Goal: Find specific page/section: Find specific page/section

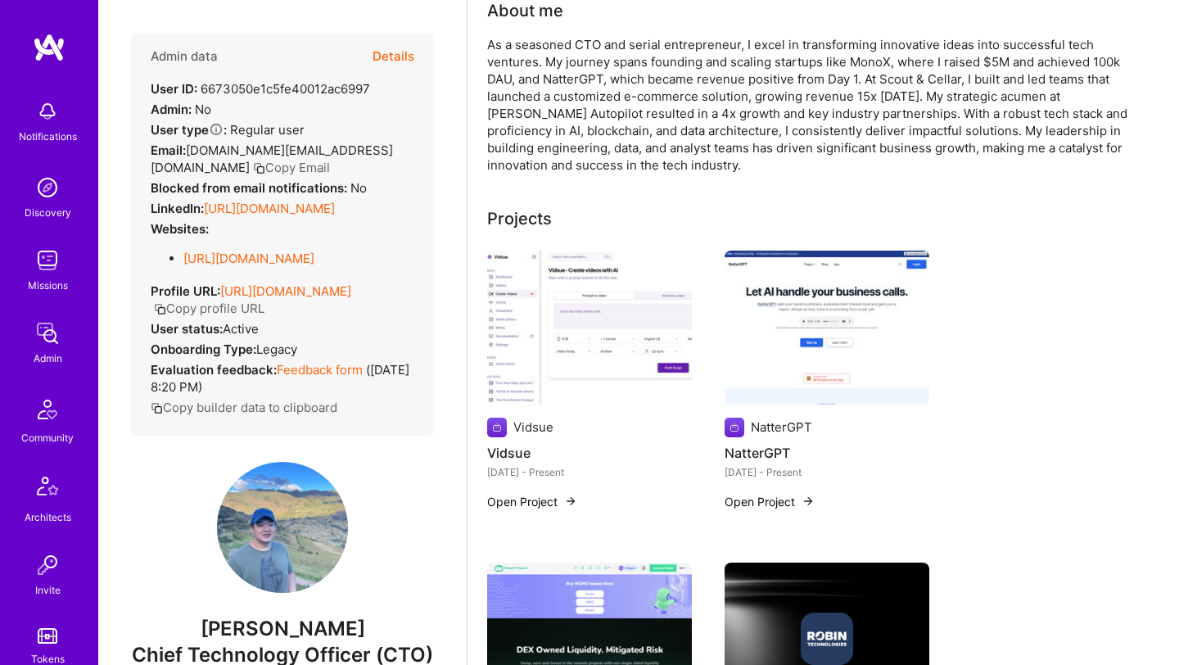
scroll to position [380, 0]
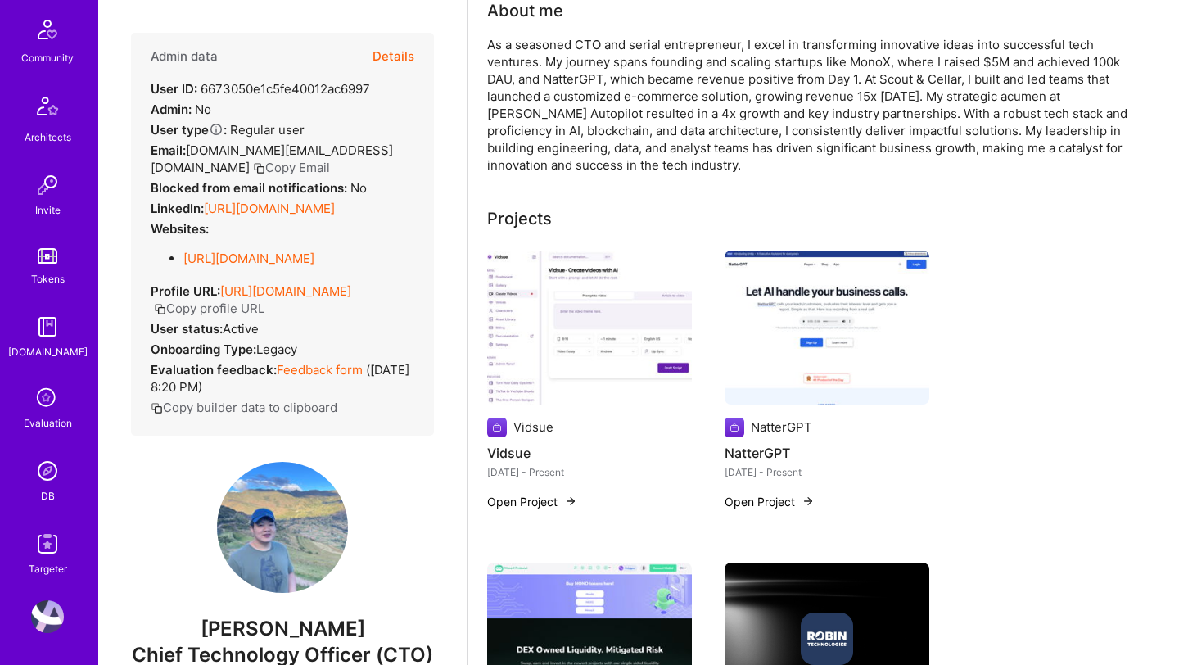
click at [43, 449] on div "Notifications Discovery Missions Admin Community Architects Invite Tokens A.Gui…" at bounding box center [49, 144] width 98 height 865
click at [49, 491] on div "DB" at bounding box center [48, 495] width 14 height 17
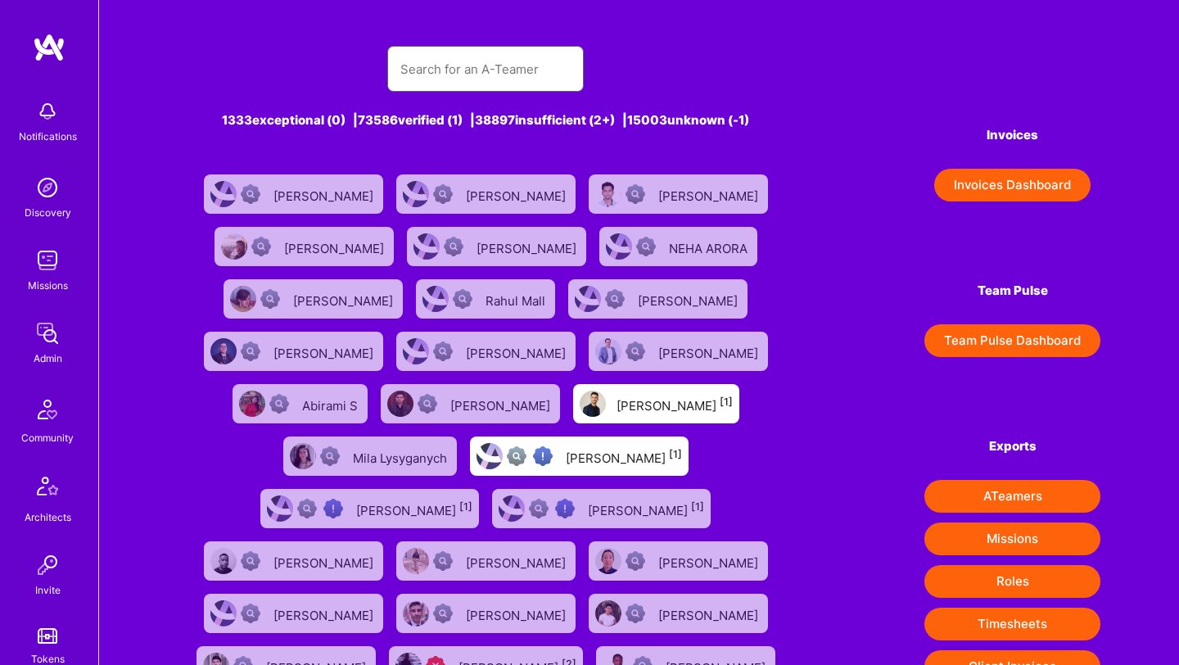
click at [499, 70] on input "text" at bounding box center [485, 69] width 170 height 42
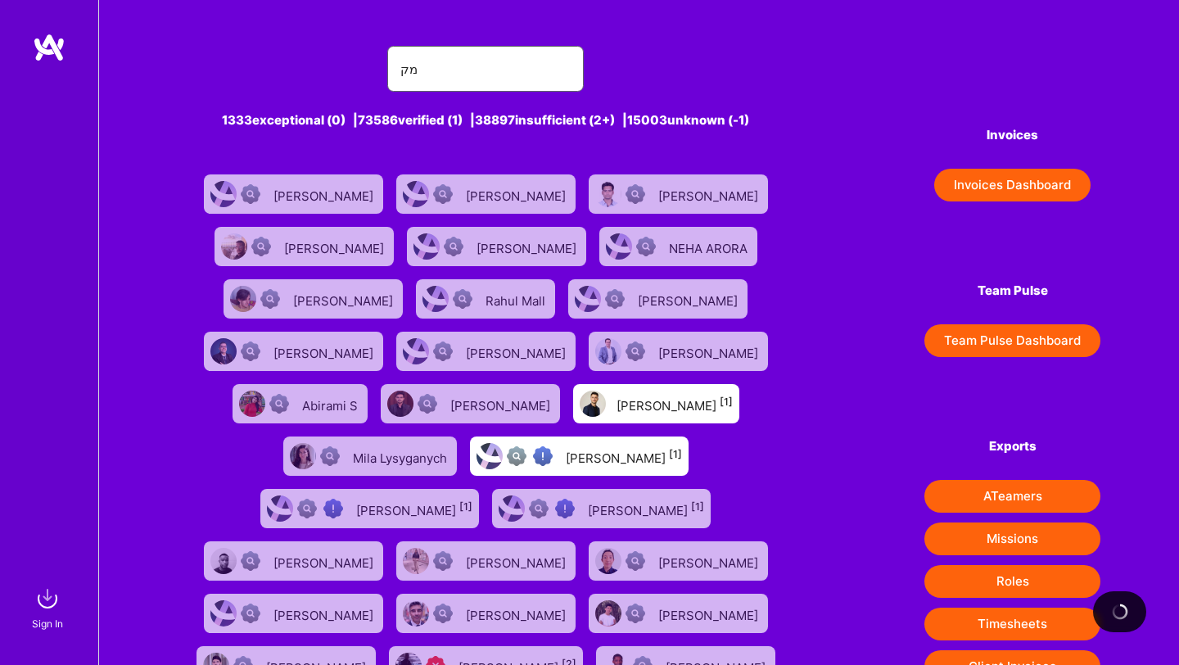
type input "מ"
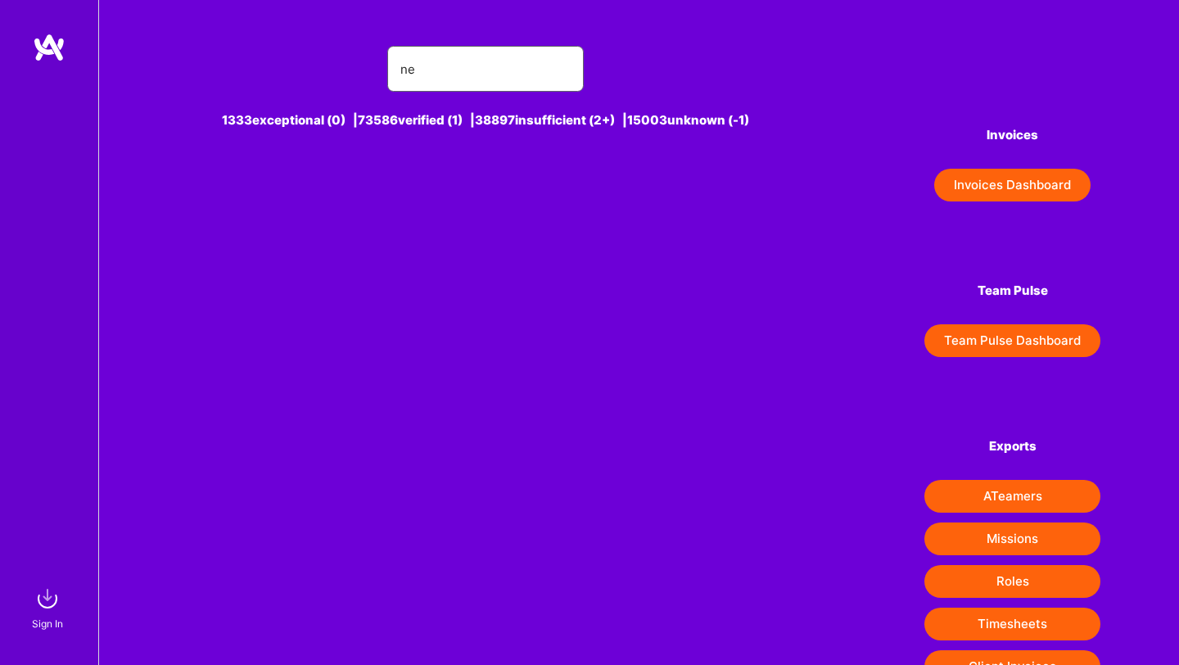
type input "n"
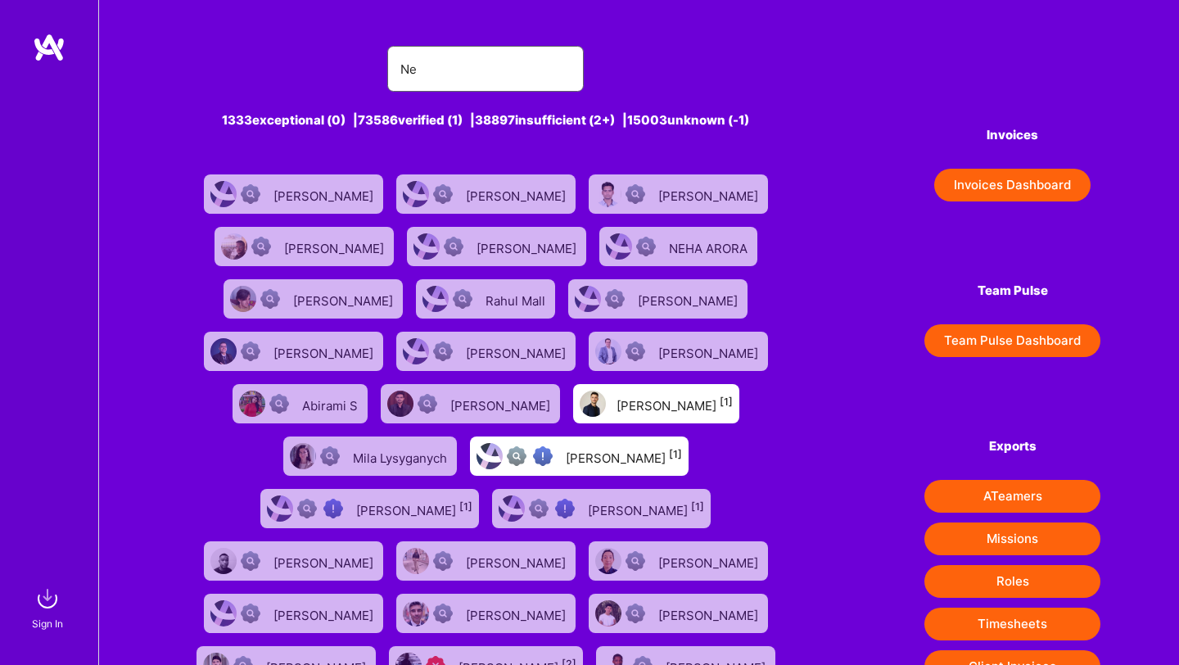
type input "[PERSON_NAME]"
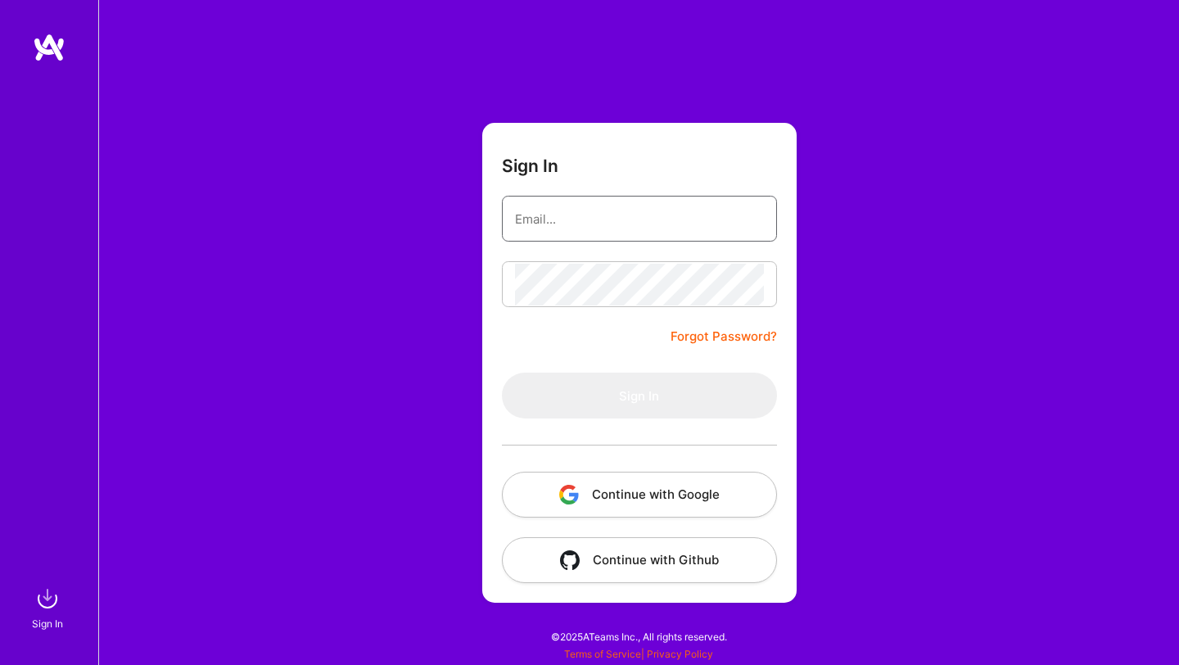
type input "[PERSON_NAME][EMAIL_ADDRESS][DOMAIN_NAME]"
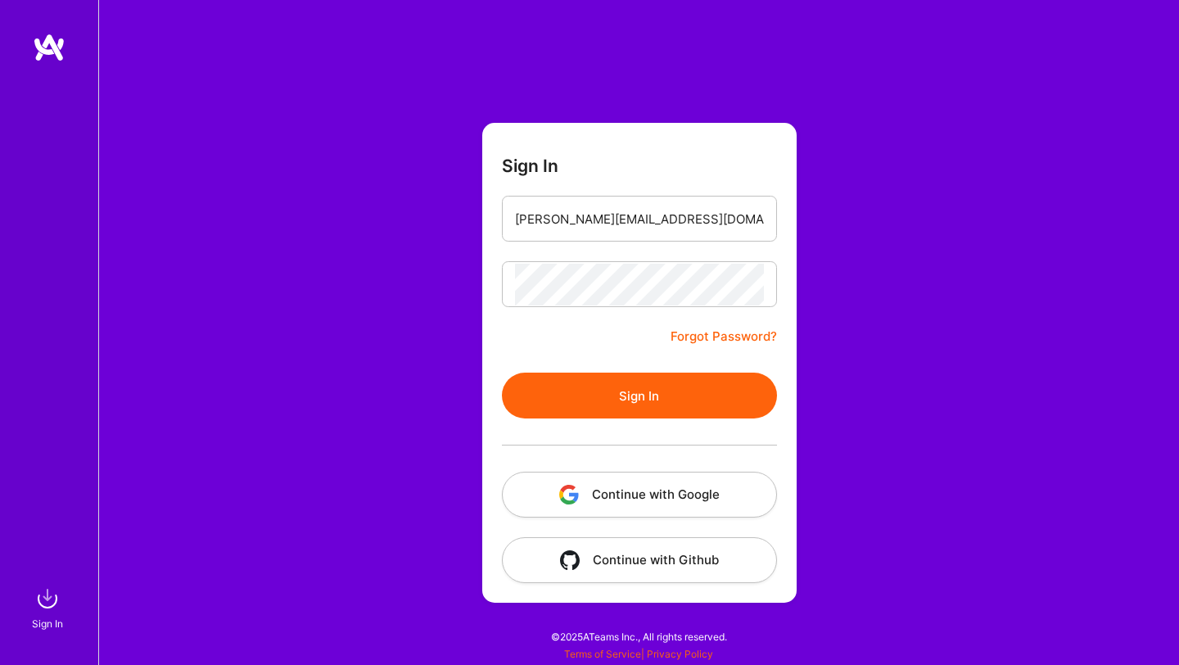
click at [555, 508] on button "Continue with Google" at bounding box center [639, 495] width 275 height 46
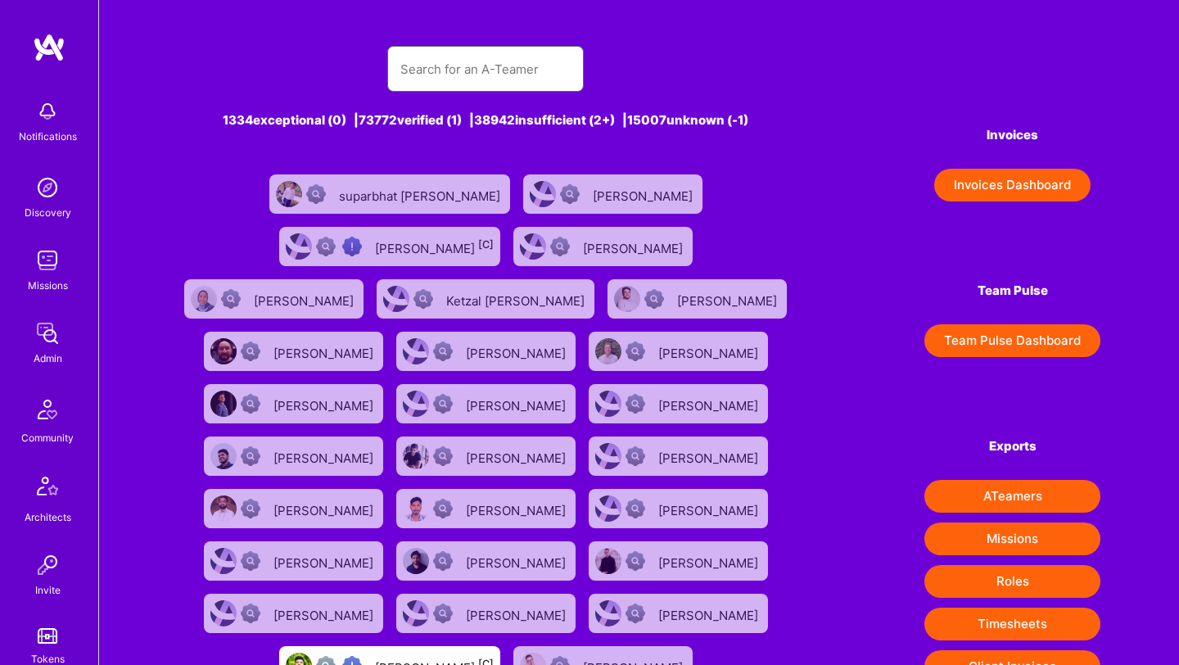
click at [507, 69] on input "text" at bounding box center [485, 69] width 170 height 42
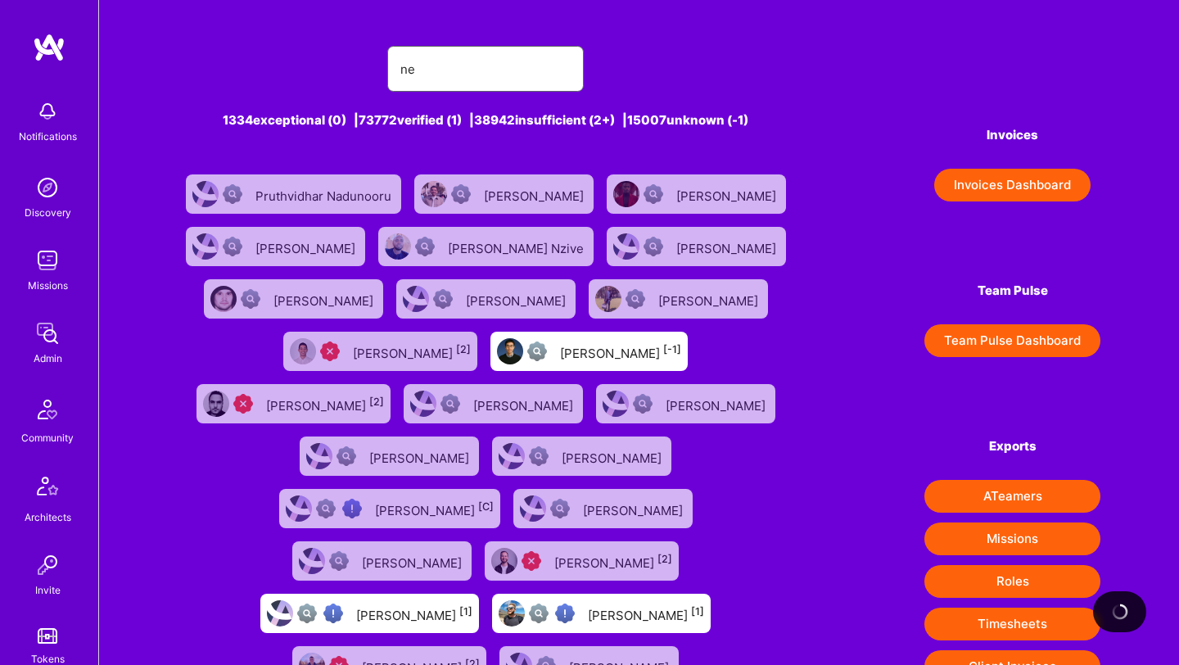
type input "n"
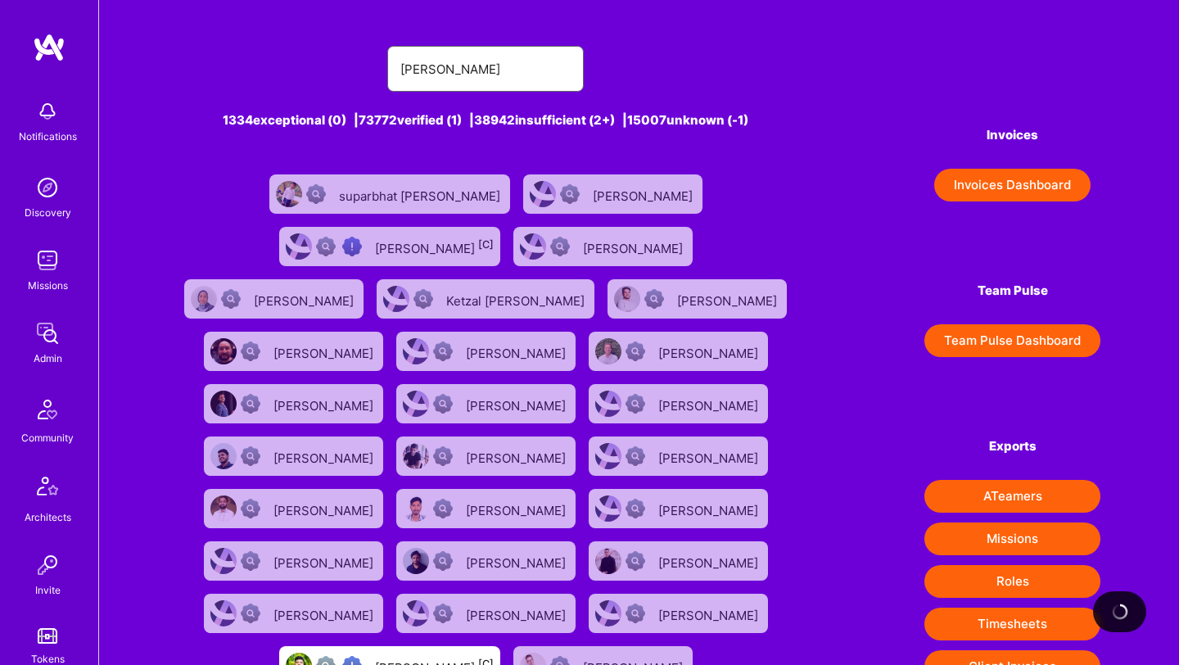
type input "[PERSON_NAME]"
